Goal: Check status

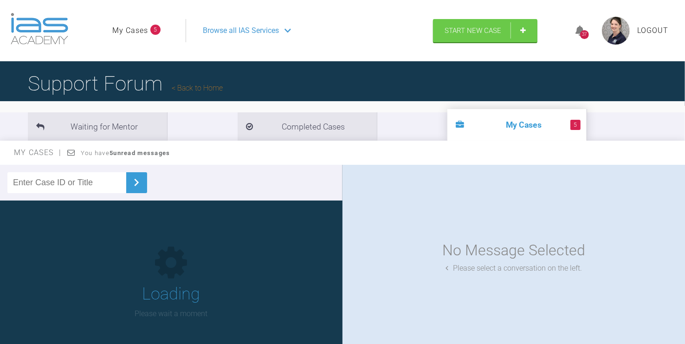
click at [581, 28] on icon at bounding box center [580, 31] width 9 height 11
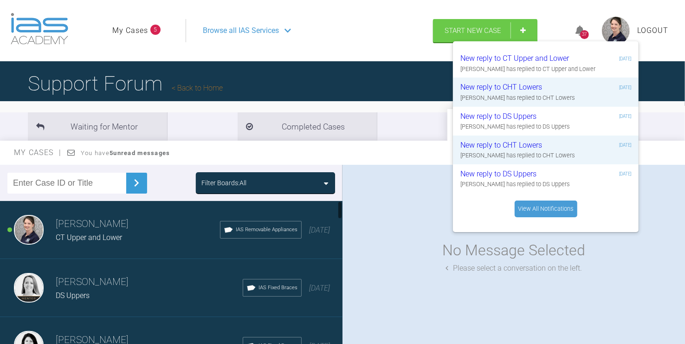
click at [95, 339] on h3 "Hooria Olsen" at bounding box center [149, 340] width 187 height 16
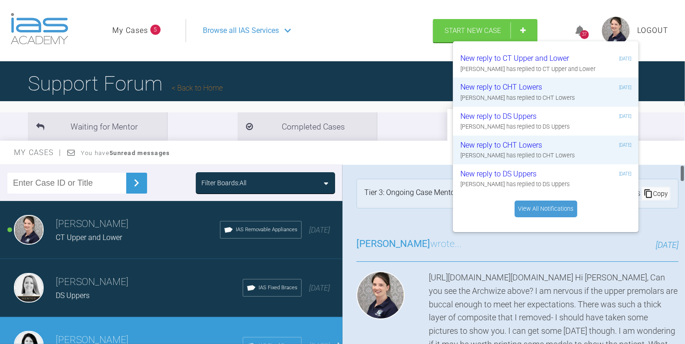
click at [483, 292] on div "https://iaslab.co.uk/OnyxTest/Viewer/main.html?mlink=https://iaslab.co.uk/OnyxT…" at bounding box center [554, 318] width 250 height 94
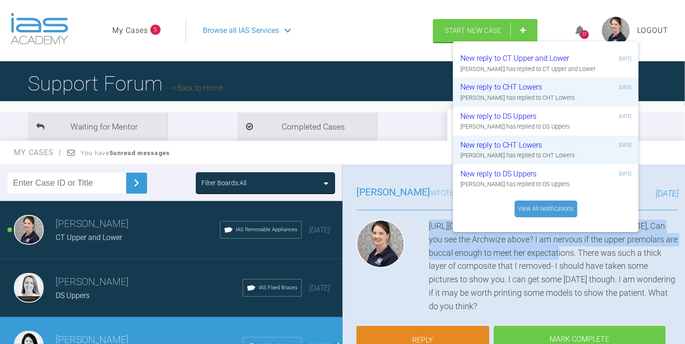
scroll to position [0, 182]
drag, startPoint x: 383, startPoint y: 277, endPoint x: 686, endPoint y: 239, distance: 306.1
click at [685, 239] on html "My Cases 5 Logout Browse all IAS Services Start New Case 37 New reply to CT Upp…" at bounding box center [342, 220] width 685 height 441
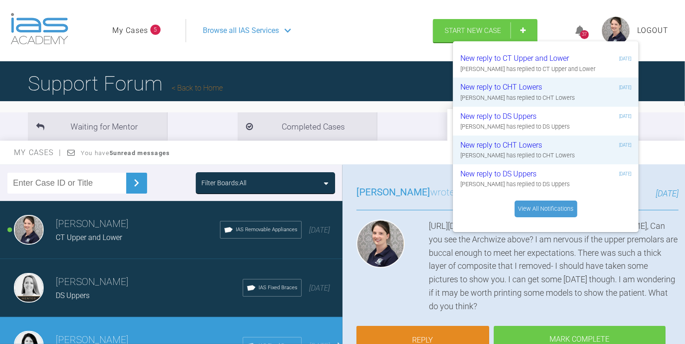
drag, startPoint x: 682, startPoint y: 239, endPoint x: 417, endPoint y: 248, distance: 265.3
click at [429, 248] on div "https://iaslab.co.uk/OnyxTest/Viewer/main.html?mlink=https://iaslab.co.uk/OnyxT…" at bounding box center [554, 267] width 250 height 94
click at [429, 273] on div "https://iaslab.co.uk/OnyxTest/Viewer/main.html?mlink=https://iaslab.co.uk/OnyxT…" at bounding box center [554, 267] width 250 height 94
click at [585, 31] on div "37" at bounding box center [584, 34] width 9 height 9
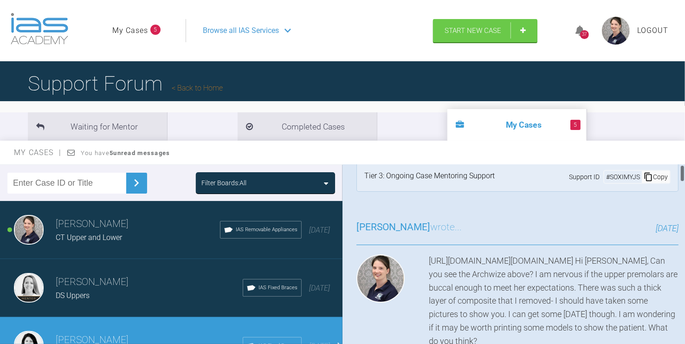
scroll to position [0, 0]
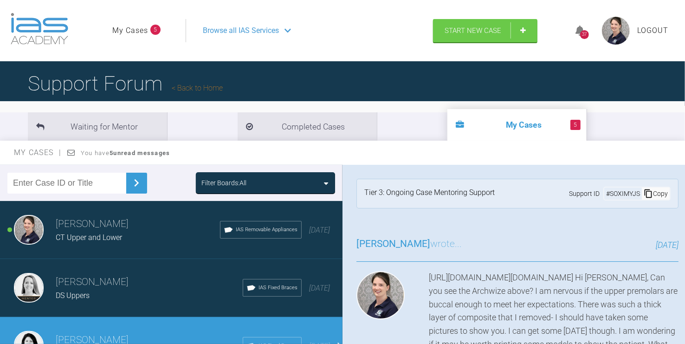
click at [604, 195] on div "# SOXIMYJS" at bounding box center [623, 193] width 38 height 10
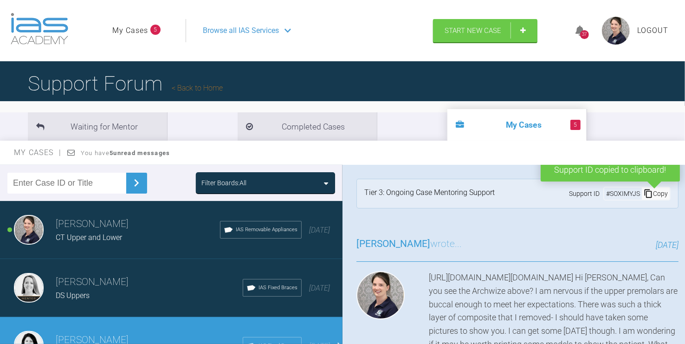
click at [69, 188] on input "text" at bounding box center [66, 183] width 119 height 21
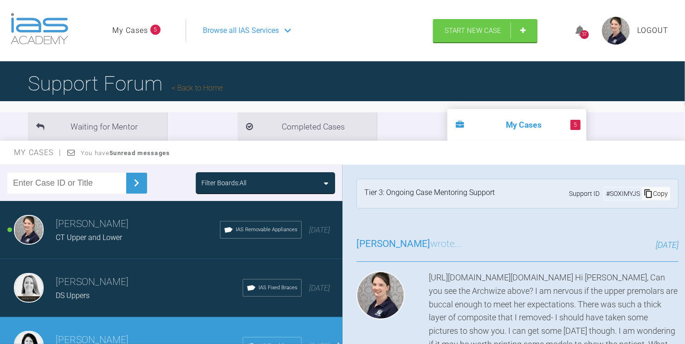
paste input "SOXIMYJS"
type input "SOXIMYJS"
click at [129, 183] on img at bounding box center [136, 182] width 15 height 15
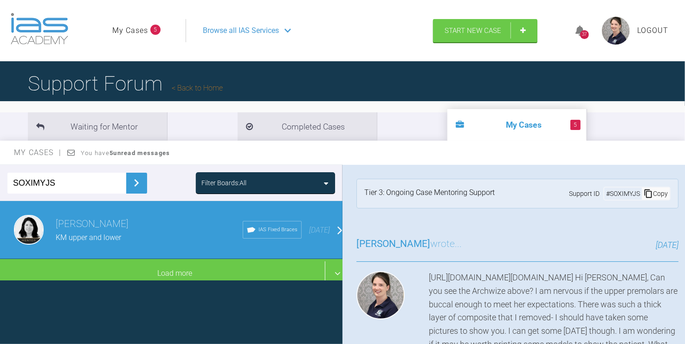
click at [149, 232] on div "KM upper and lower" at bounding box center [149, 238] width 187 height 12
click at [325, 226] on div "Hooria Olsen KM upper and lower IAS Fixed Braces 3 months ago" at bounding box center [175, 230] width 350 height 58
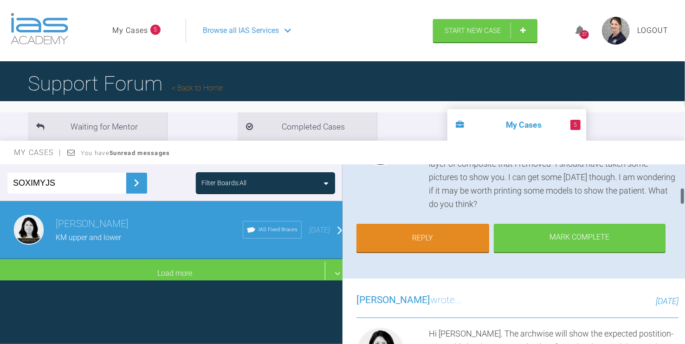
scroll to position [309, 0]
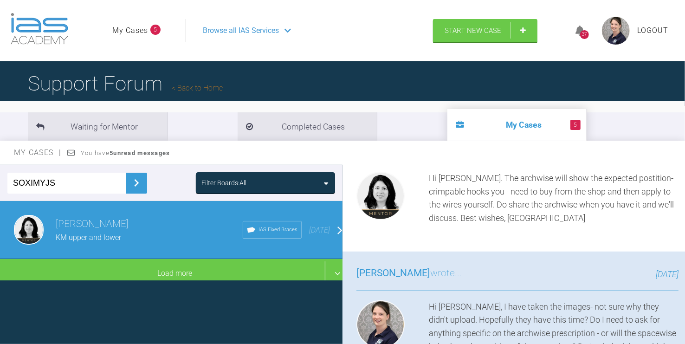
click at [121, 33] on link "My Cases" at bounding box center [130, 31] width 36 height 12
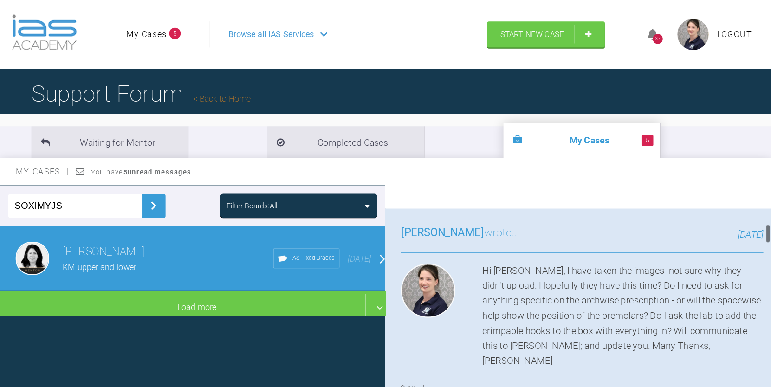
scroll to position [361, 0]
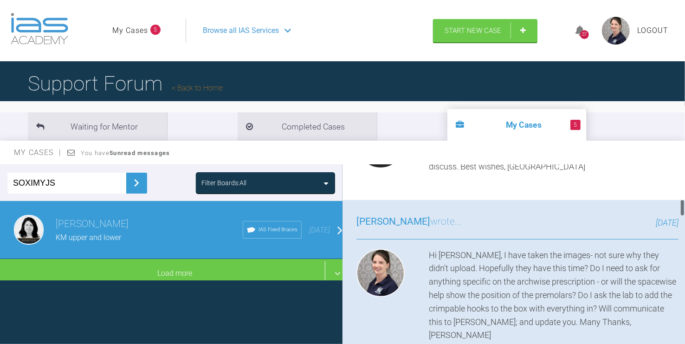
click at [330, 230] on div "Hooria Olsen KM upper and lower IAS Fixed Braces 3 months ago" at bounding box center [175, 230] width 350 height 58
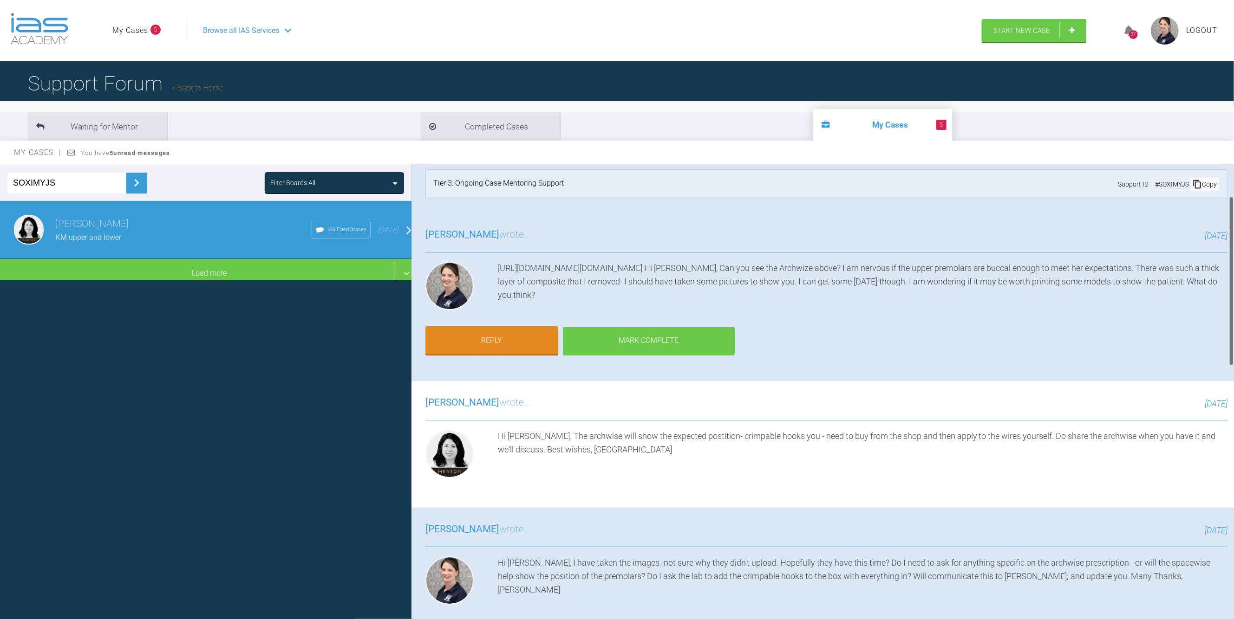
scroll to position [0, 0]
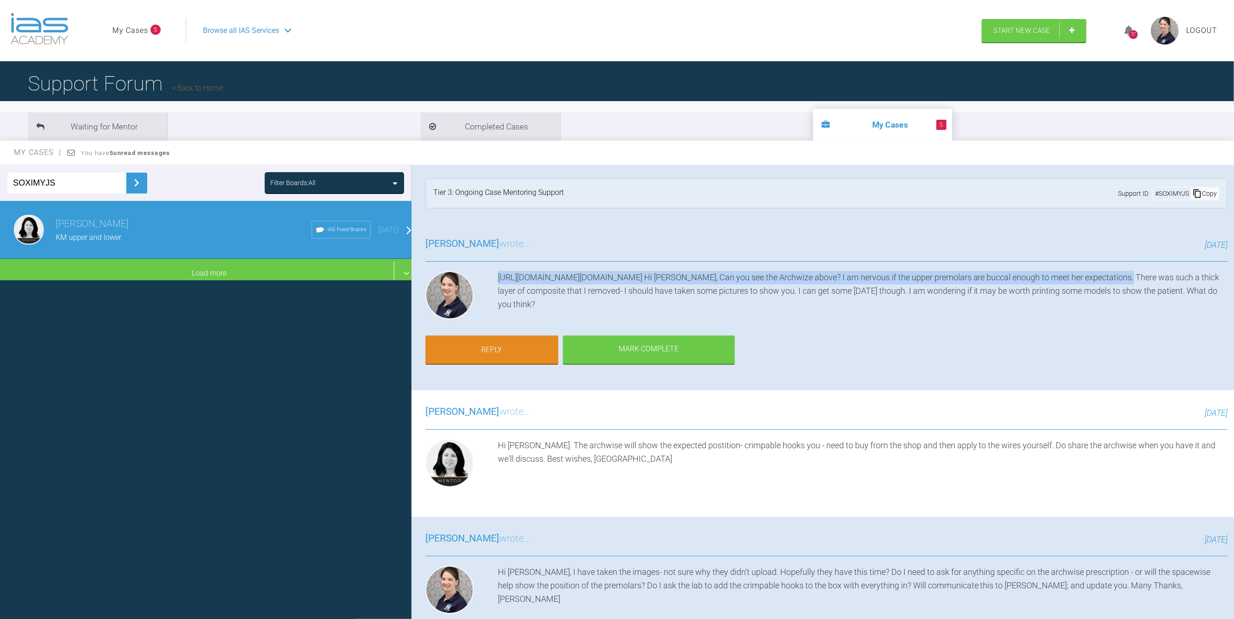
drag, startPoint x: 496, startPoint y: 275, endPoint x: 1162, endPoint y: 277, distance: 665.8
click at [685, 277] on div "https://iaslab.co.uk/OnyxTest/Viewer/main.html?mlink=https://iaslab.co.uk/OnyxT…" at bounding box center [862, 297] width 729 height 52
copy div "https://iaslab.co.uk/OnyxTest/Viewer/main.html?mlink=https://iaslab.co.uk/OnyxT…"
click at [649, 344] on div "Hi Hannah. The archwise will show the expected postition- crimpable hooks you -…" at bounding box center [862, 465] width 729 height 52
drag, startPoint x: 532, startPoint y: 446, endPoint x: 635, endPoint y: 444, distance: 103.1
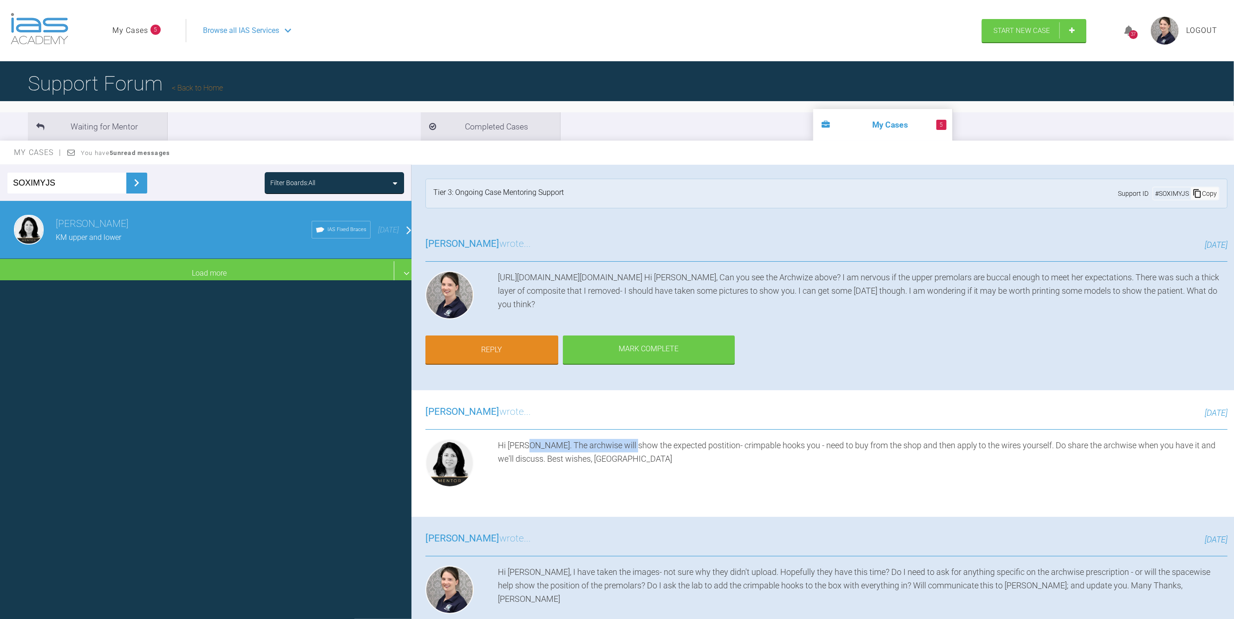
click at [635, 344] on div "Hi Hannah. The archwise will show the expected postition- crimpable hooks you -…" at bounding box center [862, 465] width 729 height 52
drag, startPoint x: 1183, startPoint y: 247, endPoint x: 1213, endPoint y: 240, distance: 30.0
click at [685, 240] on span "4 days ago" at bounding box center [1215, 245] width 23 height 10
click at [654, 281] on div "https://iaslab.co.uk/OnyxTest/Viewer/main.html?mlink=https://iaslab.co.uk/OnyxT…" at bounding box center [862, 297] width 729 height 52
click at [685, 37] on div "37" at bounding box center [1133, 31] width 35 height 22
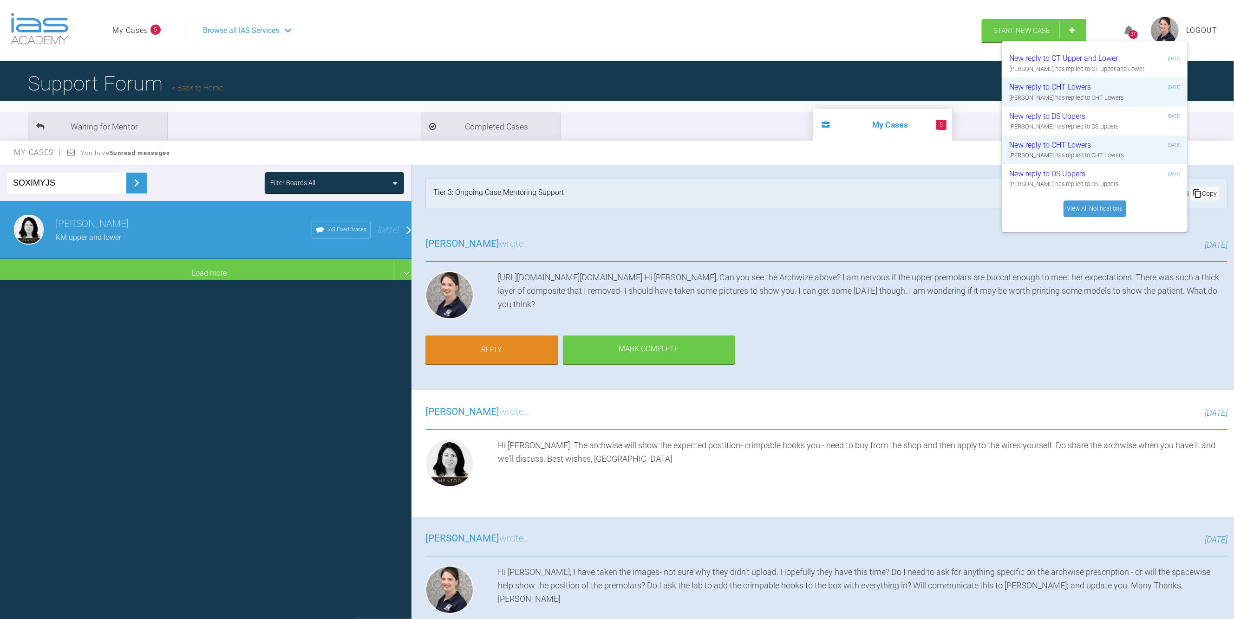
click at [685, 30] on icon at bounding box center [1128, 31] width 9 height 11
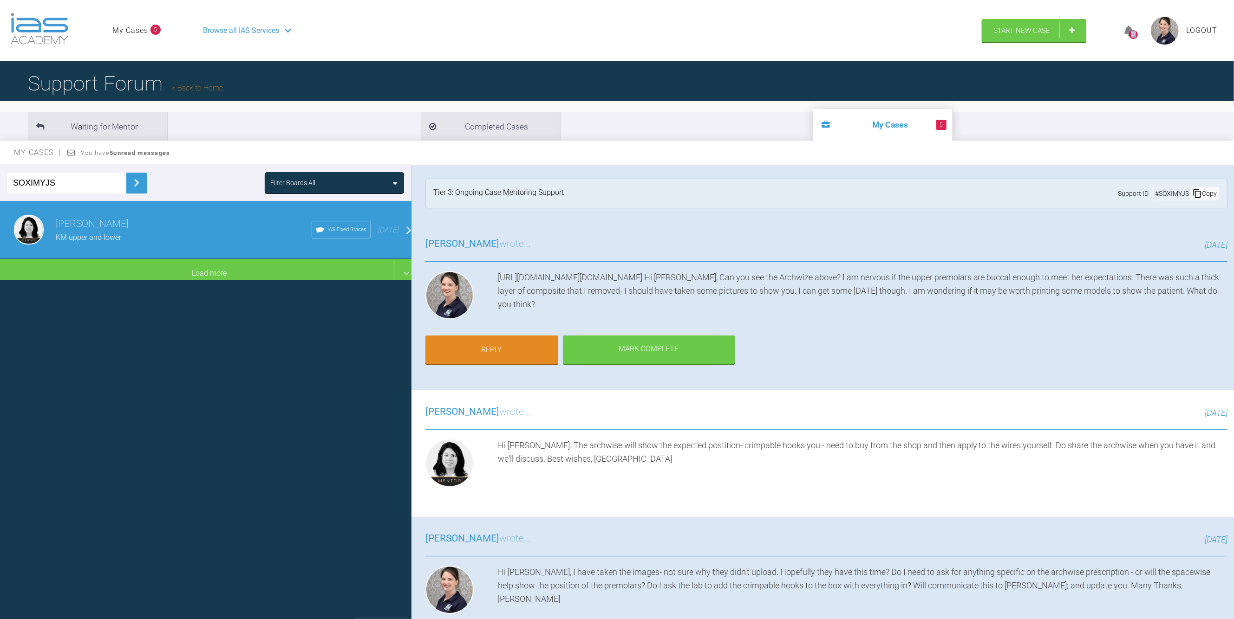
click at [685, 30] on icon at bounding box center [1128, 31] width 9 height 11
